Goal: Task Accomplishment & Management: Use online tool/utility

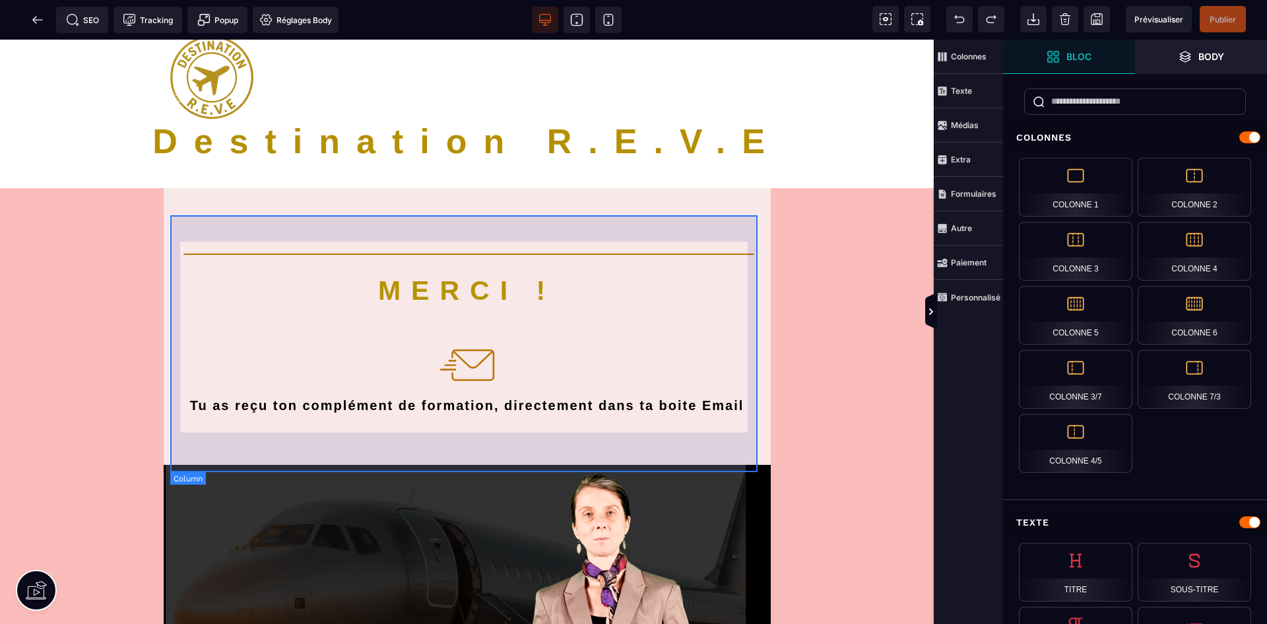
scroll to position [132, 0]
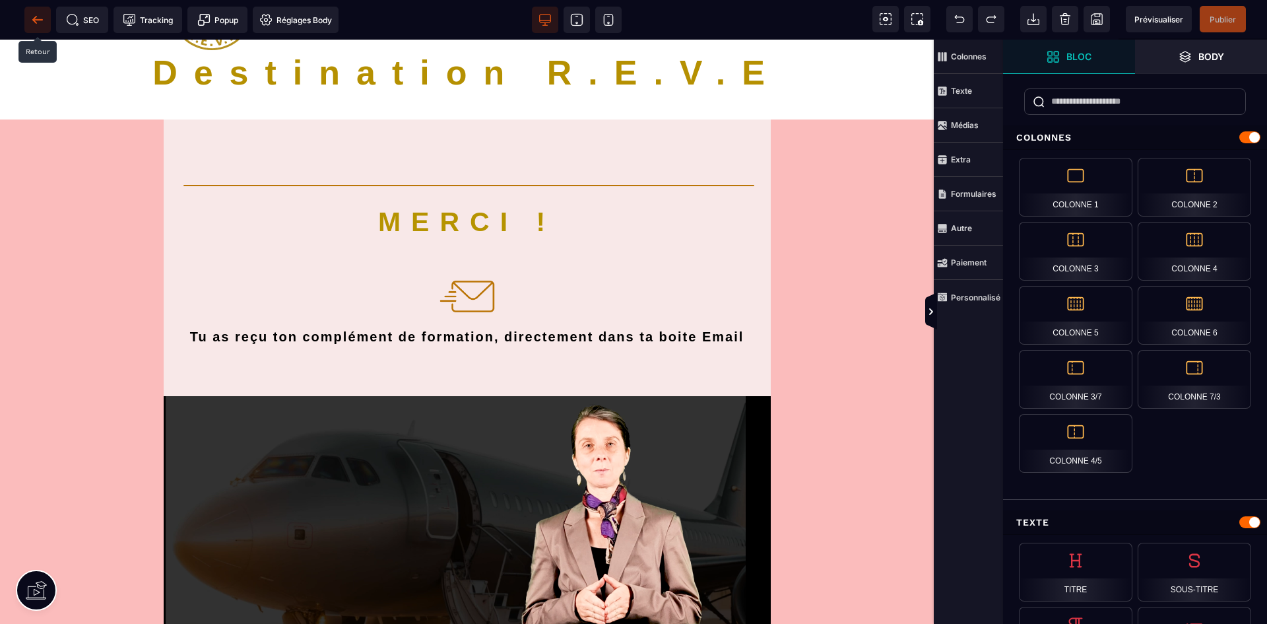
click at [34, 17] on icon at bounding box center [37, 19] width 13 height 13
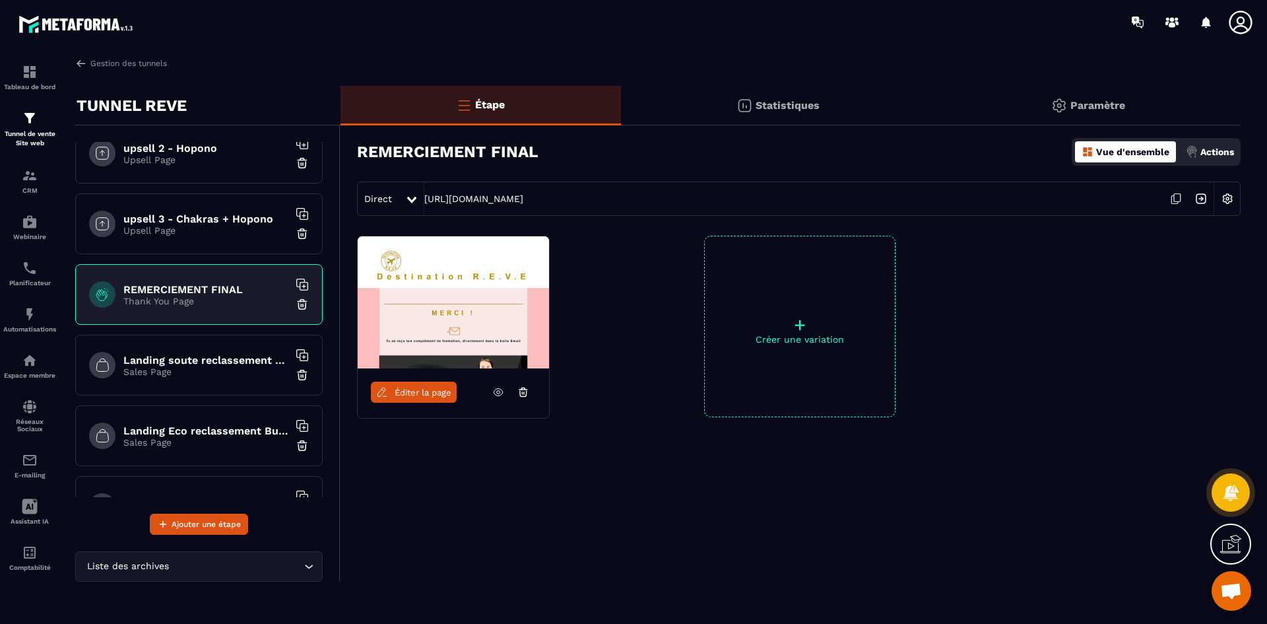
scroll to position [660, 0]
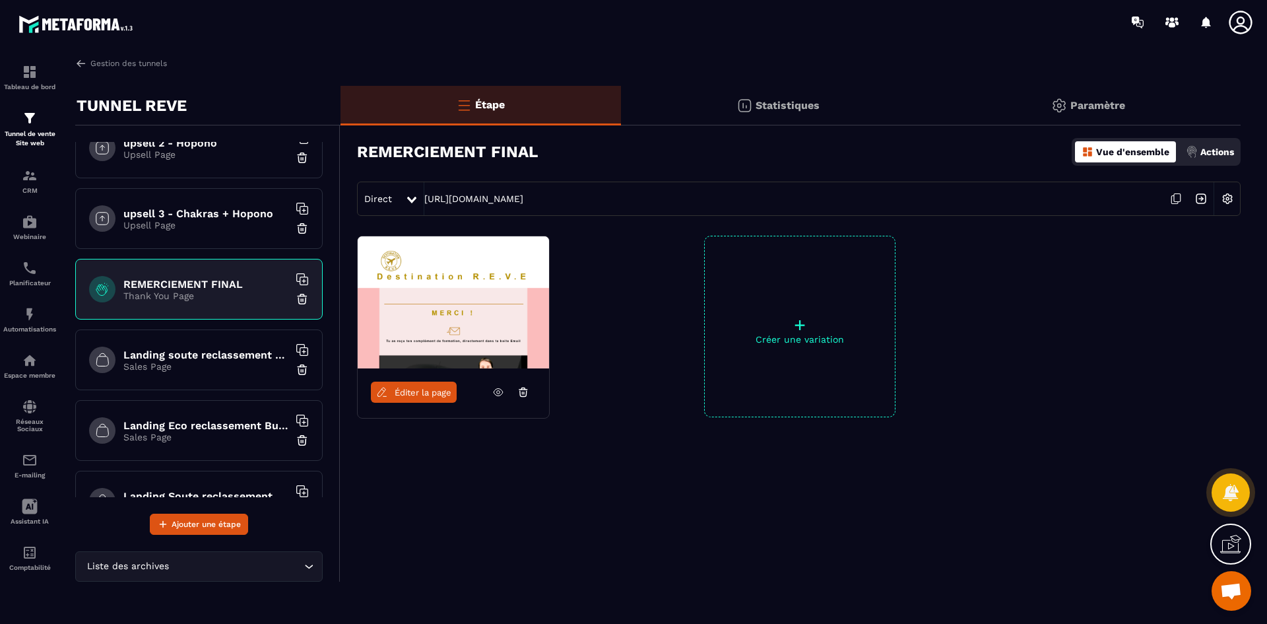
click at [211, 358] on h6 "Landing soute reclassement choix" at bounding box center [205, 355] width 165 height 13
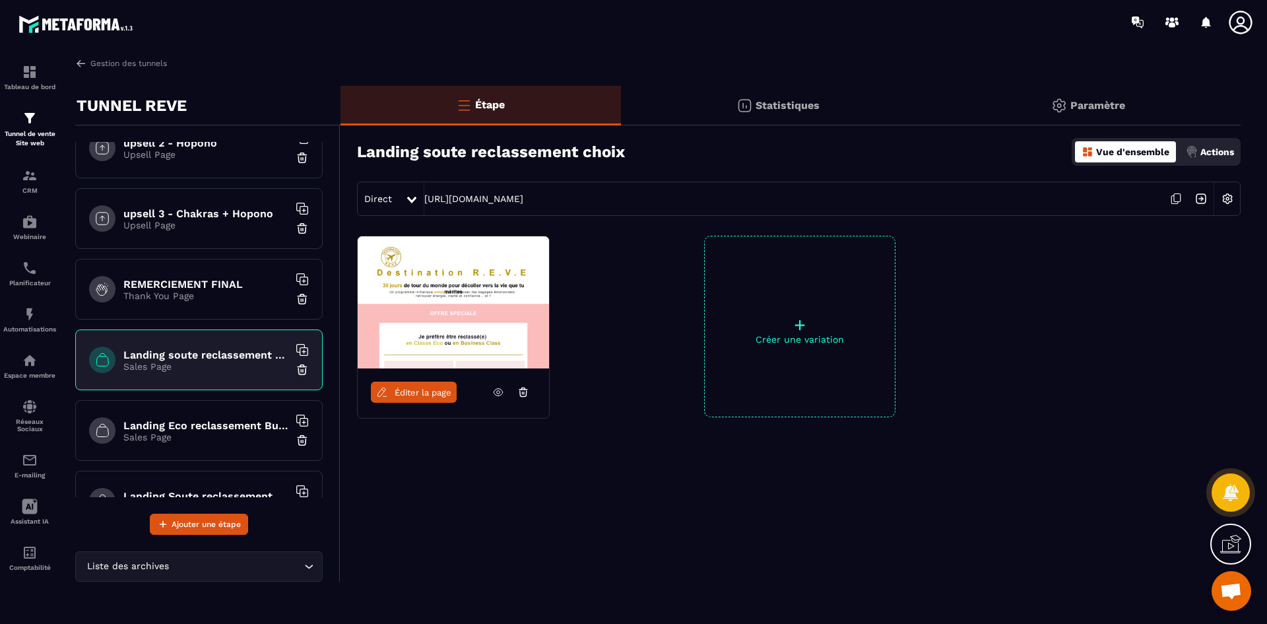
click at [409, 392] on span "Éditer la page" at bounding box center [423, 392] width 57 height 10
